Goal: Task Accomplishment & Management: Complete application form

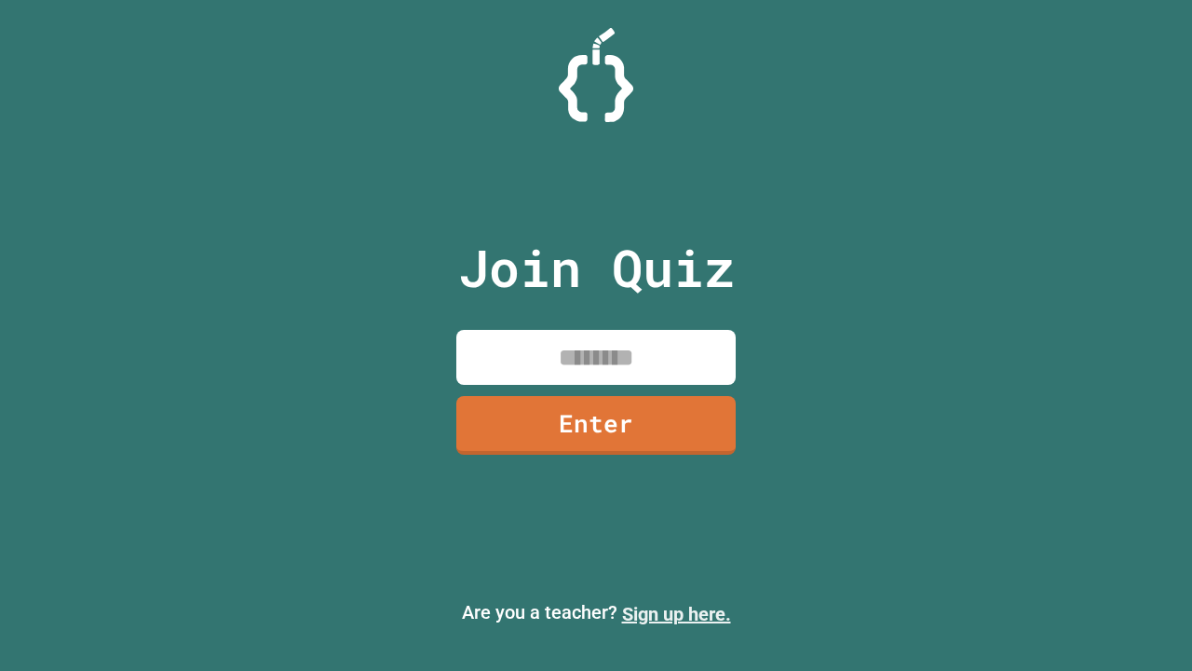
click at [676, 614] on link "Sign up here." at bounding box center [676, 614] width 109 height 22
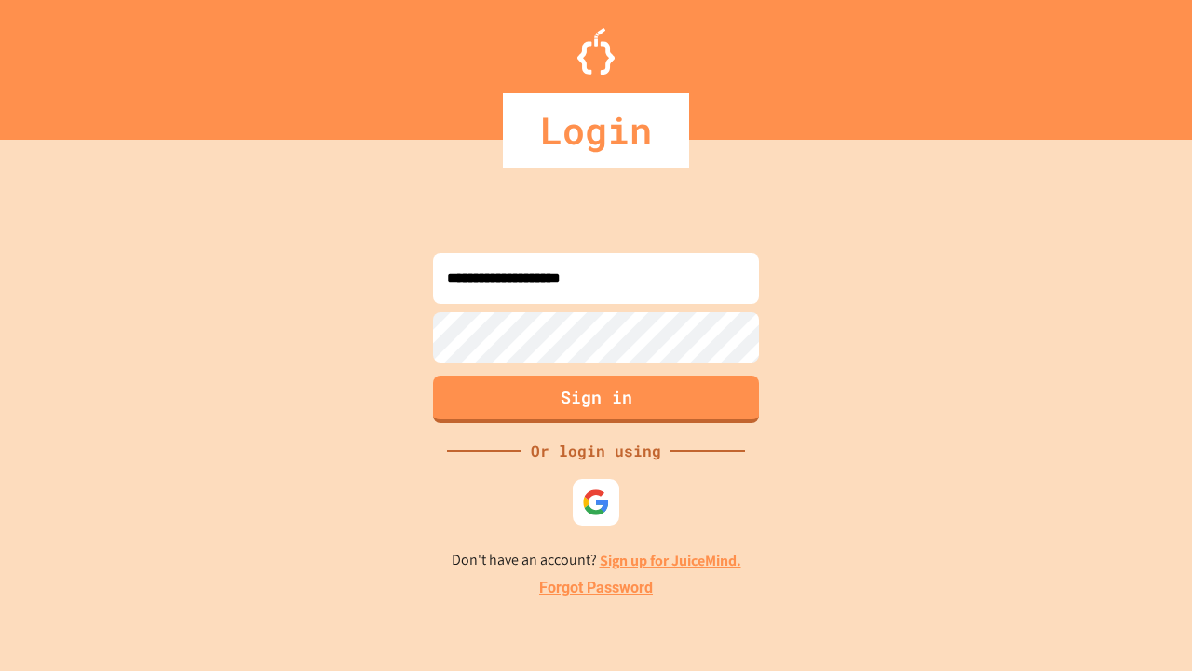
type input "**********"
